Goal: Task Accomplishment & Management: Manage account settings

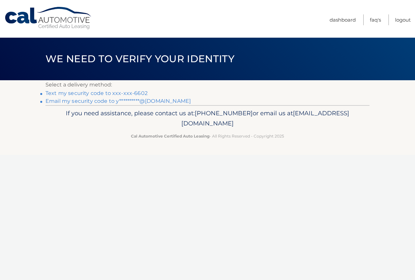
click at [93, 91] on link "Text my security code to xxx-xxx-6602" at bounding box center [96, 93] width 102 height 6
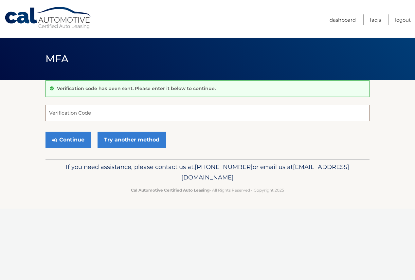
click at [81, 111] on input "Verification Code" at bounding box center [207, 113] width 324 height 16
type input "132878"
click at [45, 131] on button "Continue" at bounding box center [67, 139] width 45 height 16
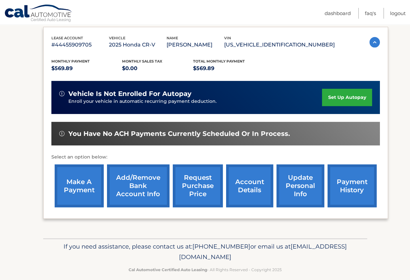
scroll to position [116, 0]
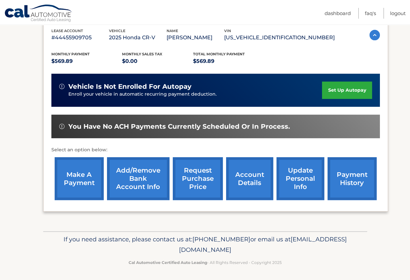
click at [80, 177] on link "make a payment" at bounding box center [79, 178] width 49 height 43
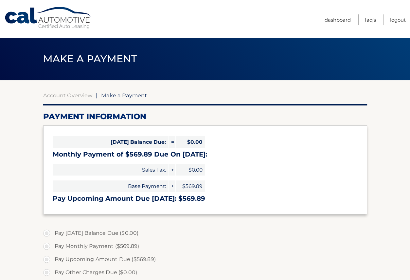
select select "Mzg3ZTBkNmItMjU0Ni00ZmQ5LWFiODEtYzZjOGE1YjAzZGVk"
